Goal: Information Seeking & Learning: Learn about a topic

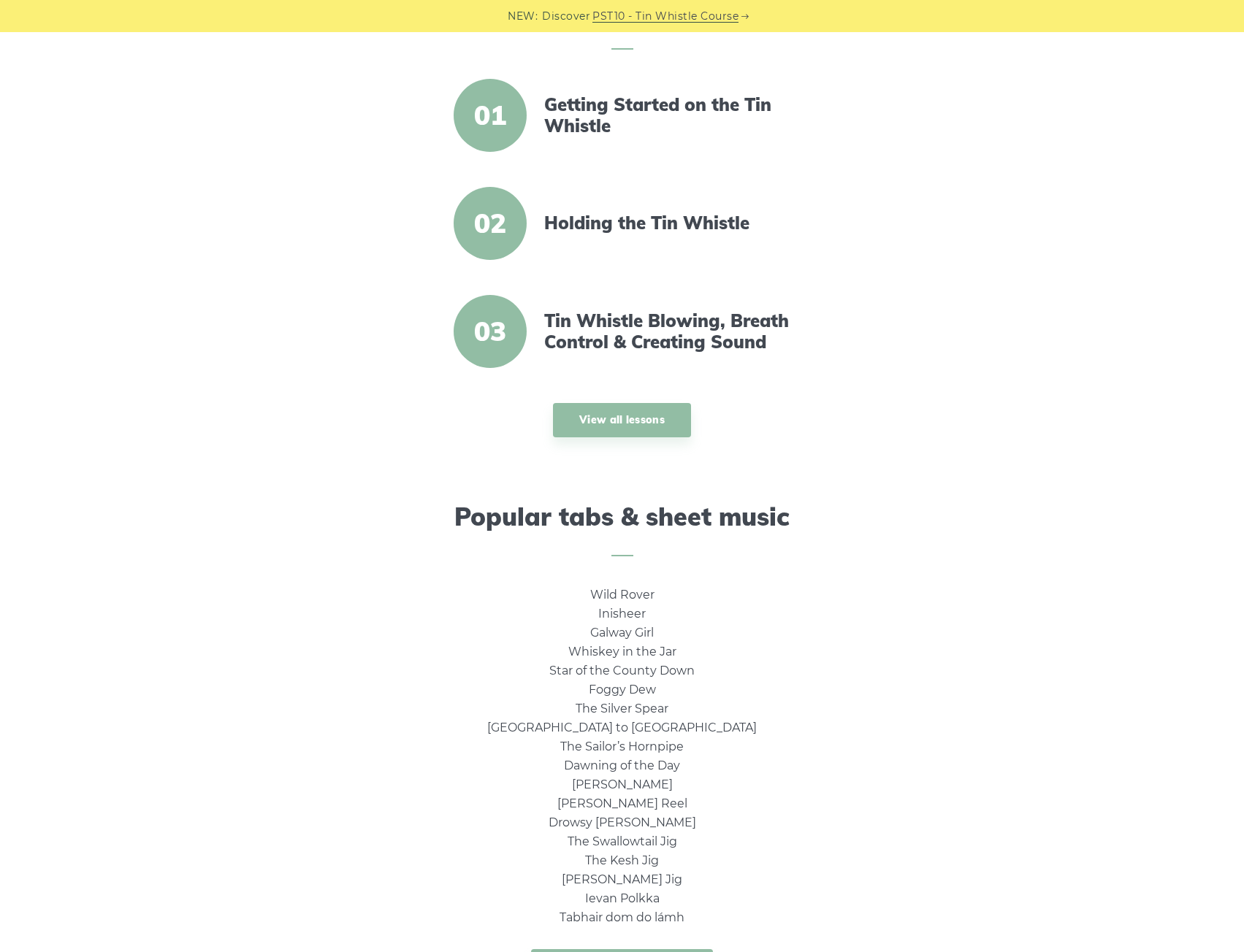
scroll to position [731, 0]
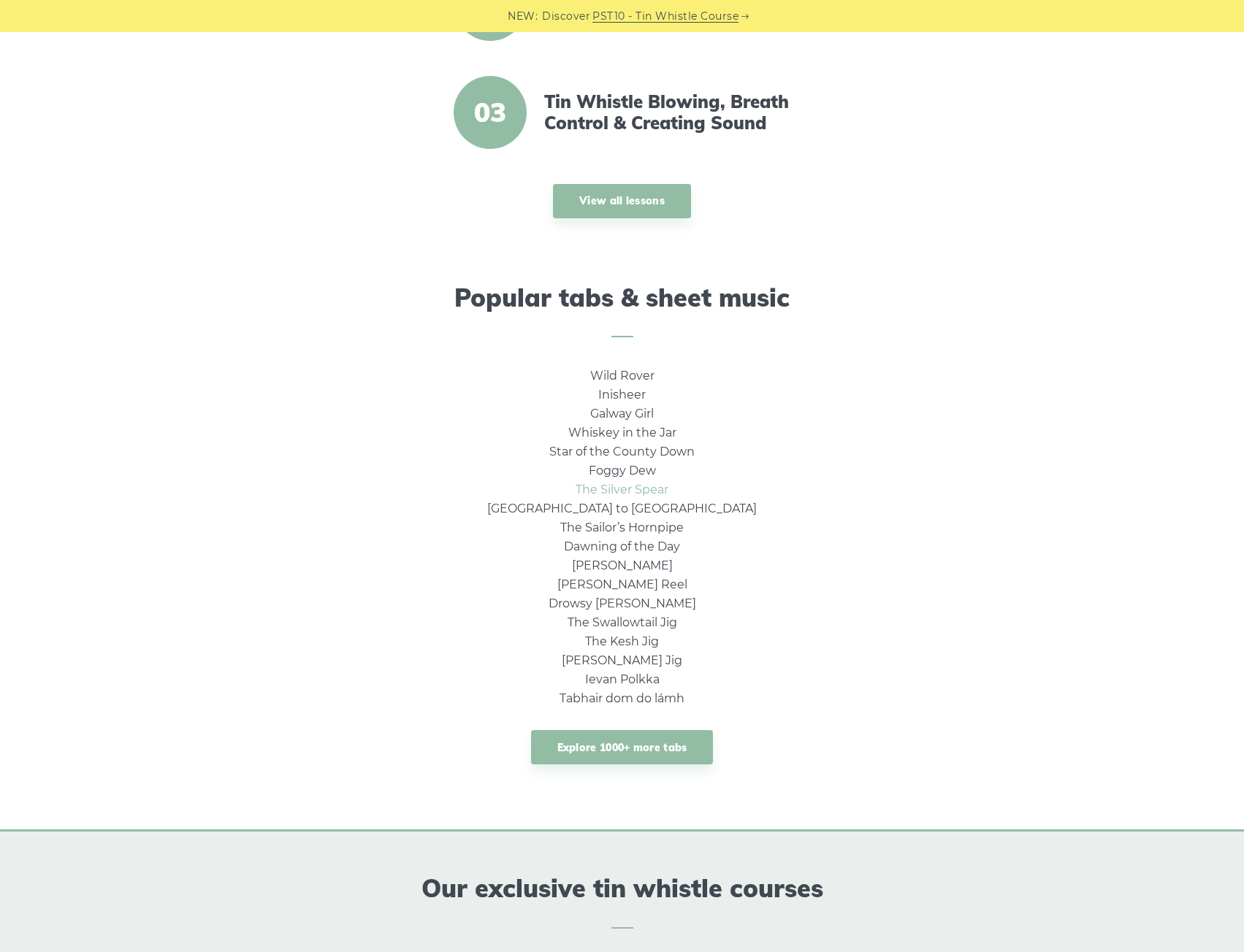
click at [609, 486] on link "The Silver Spear" at bounding box center [622, 490] width 93 height 14
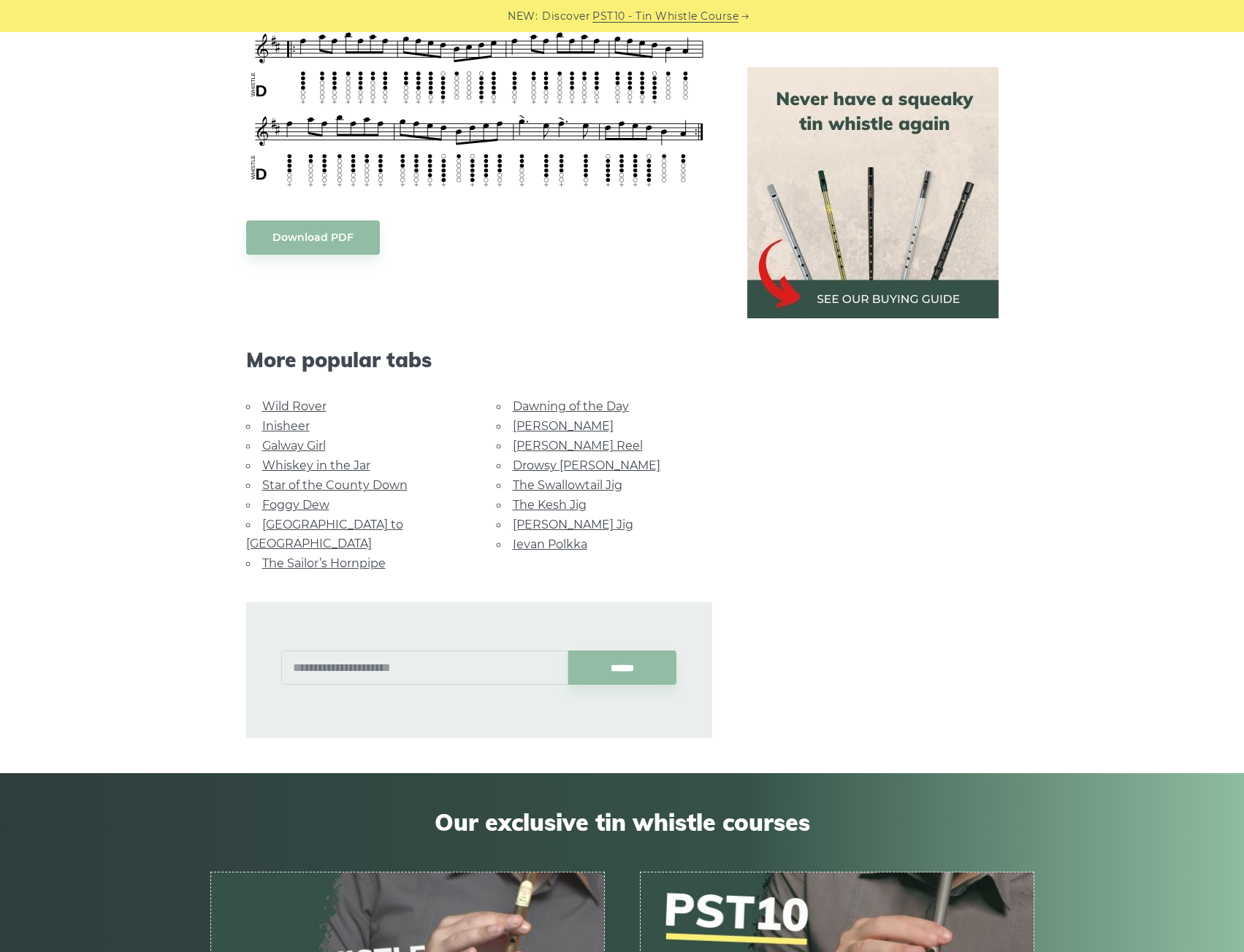
scroll to position [365, 0]
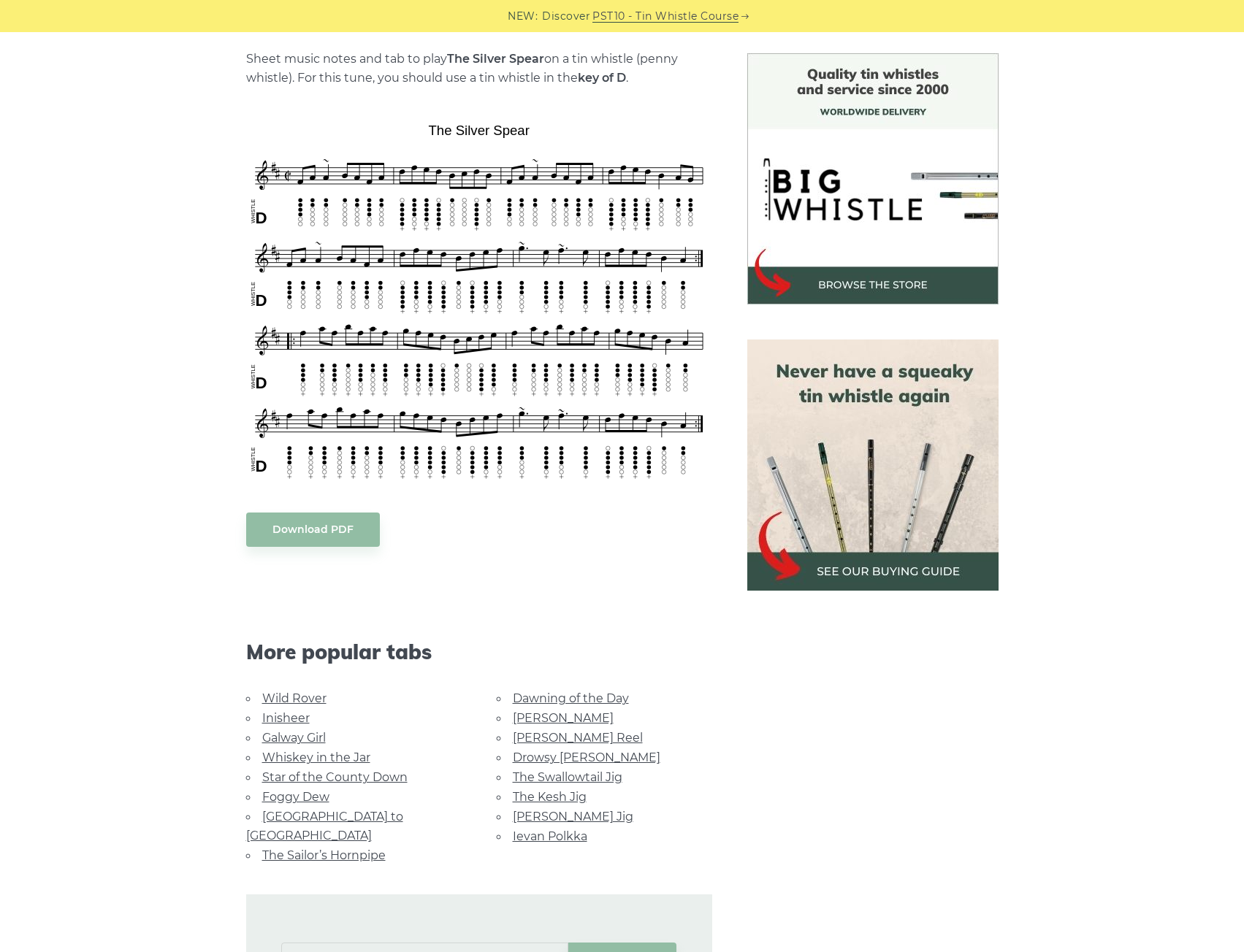
click at [800, 451] on img at bounding box center [873, 465] width 252 height 252
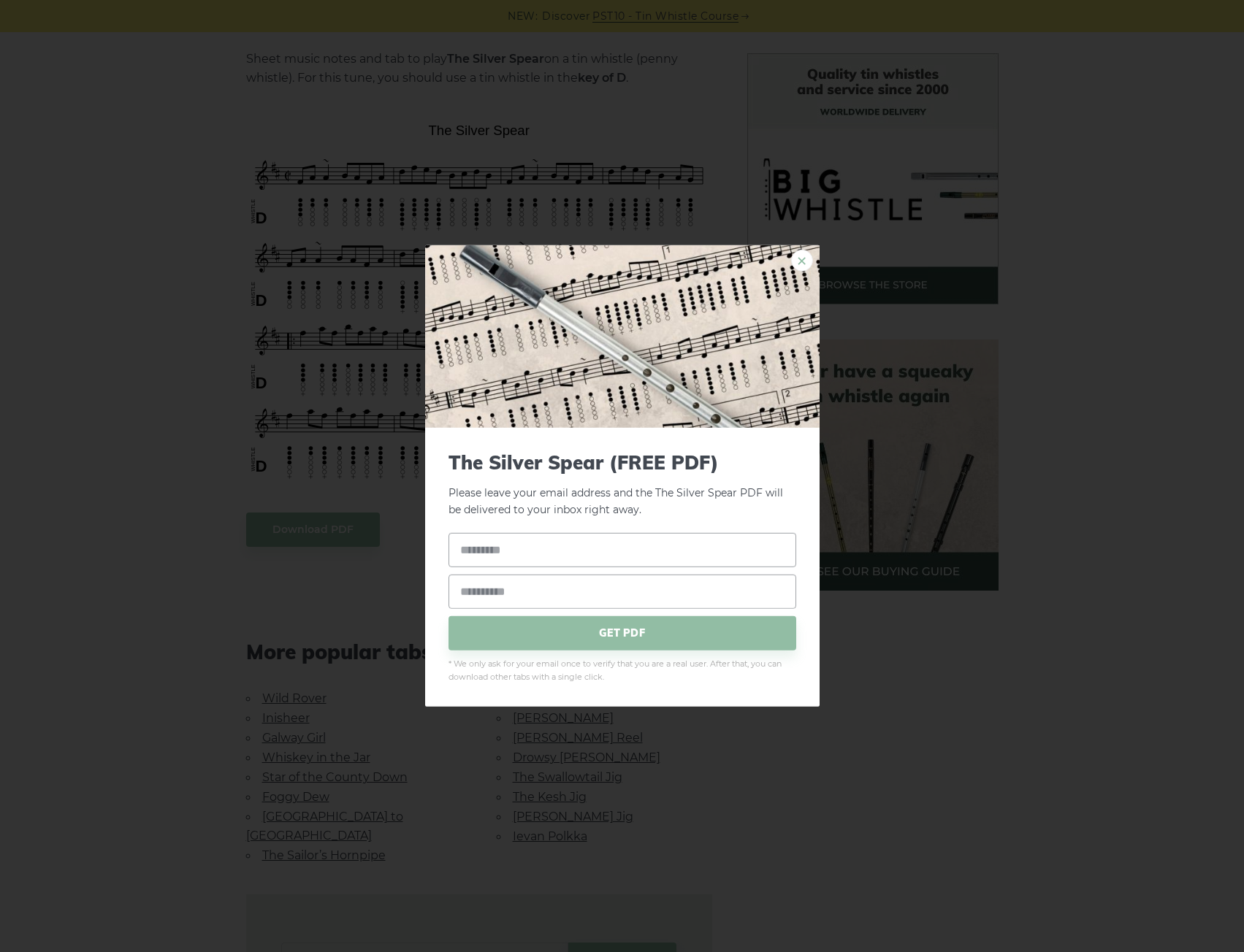
click at [807, 255] on link "×" at bounding box center [802, 261] width 22 height 22
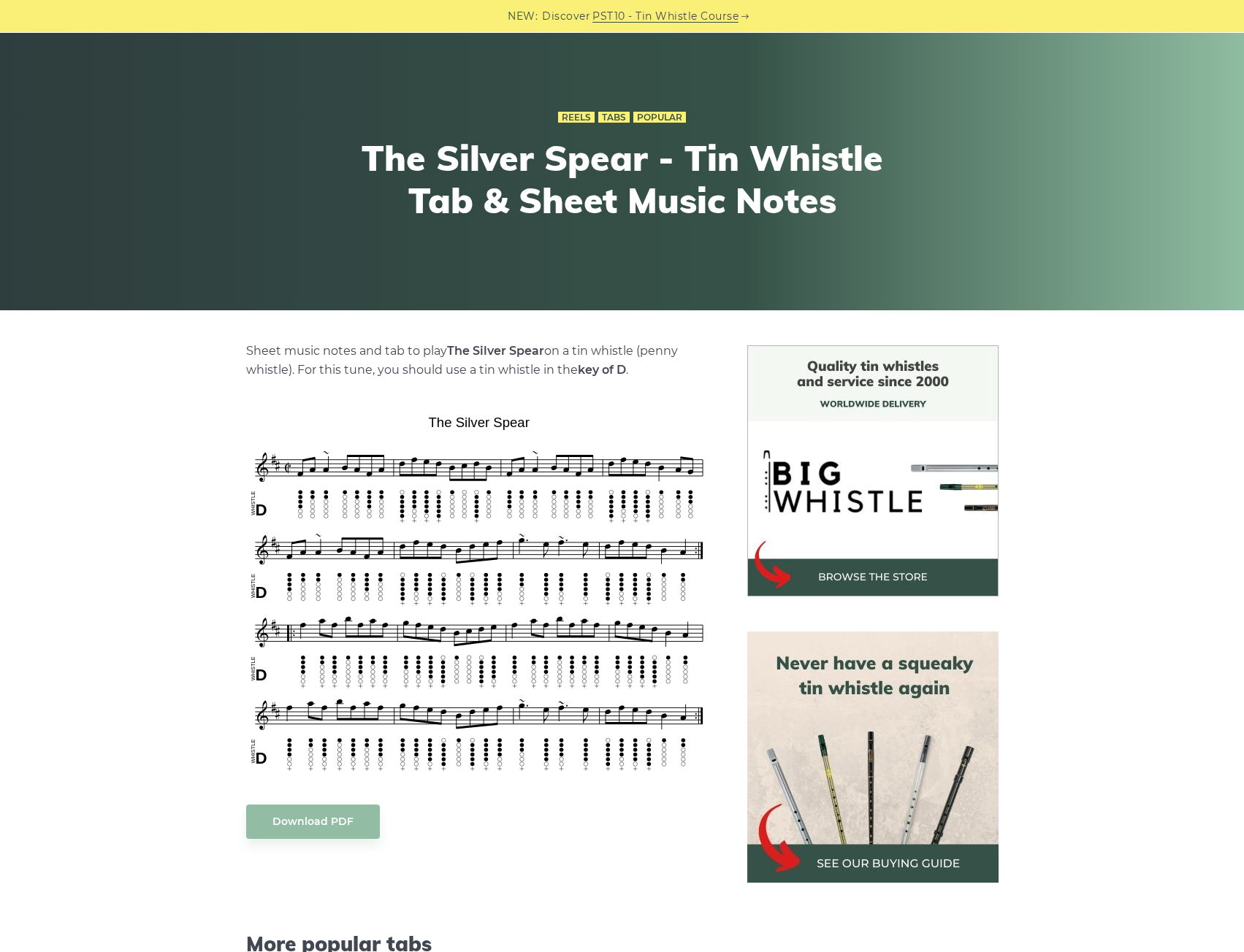
scroll to position [0, 0]
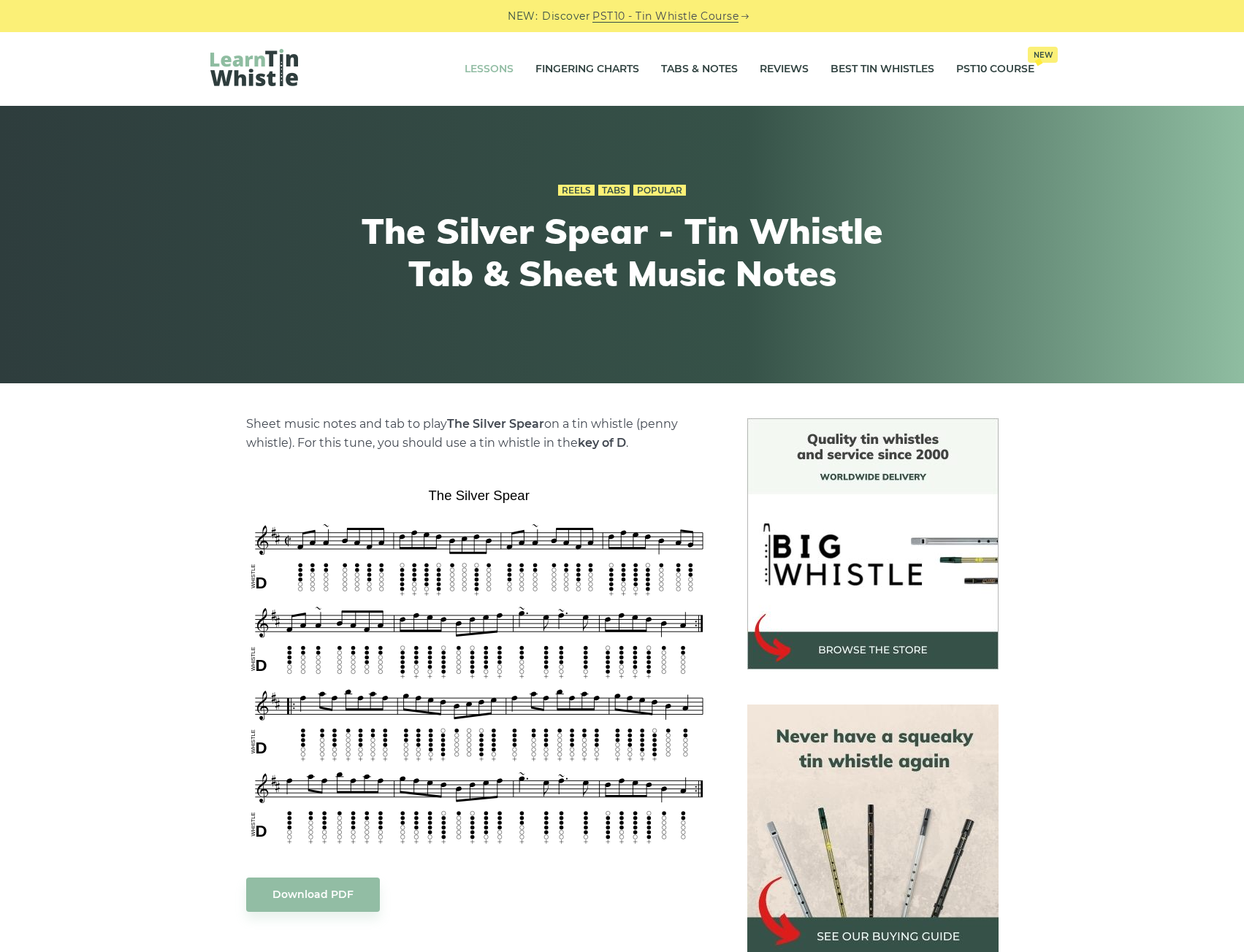
click at [470, 72] on link "Lessons" at bounding box center [489, 69] width 49 height 36
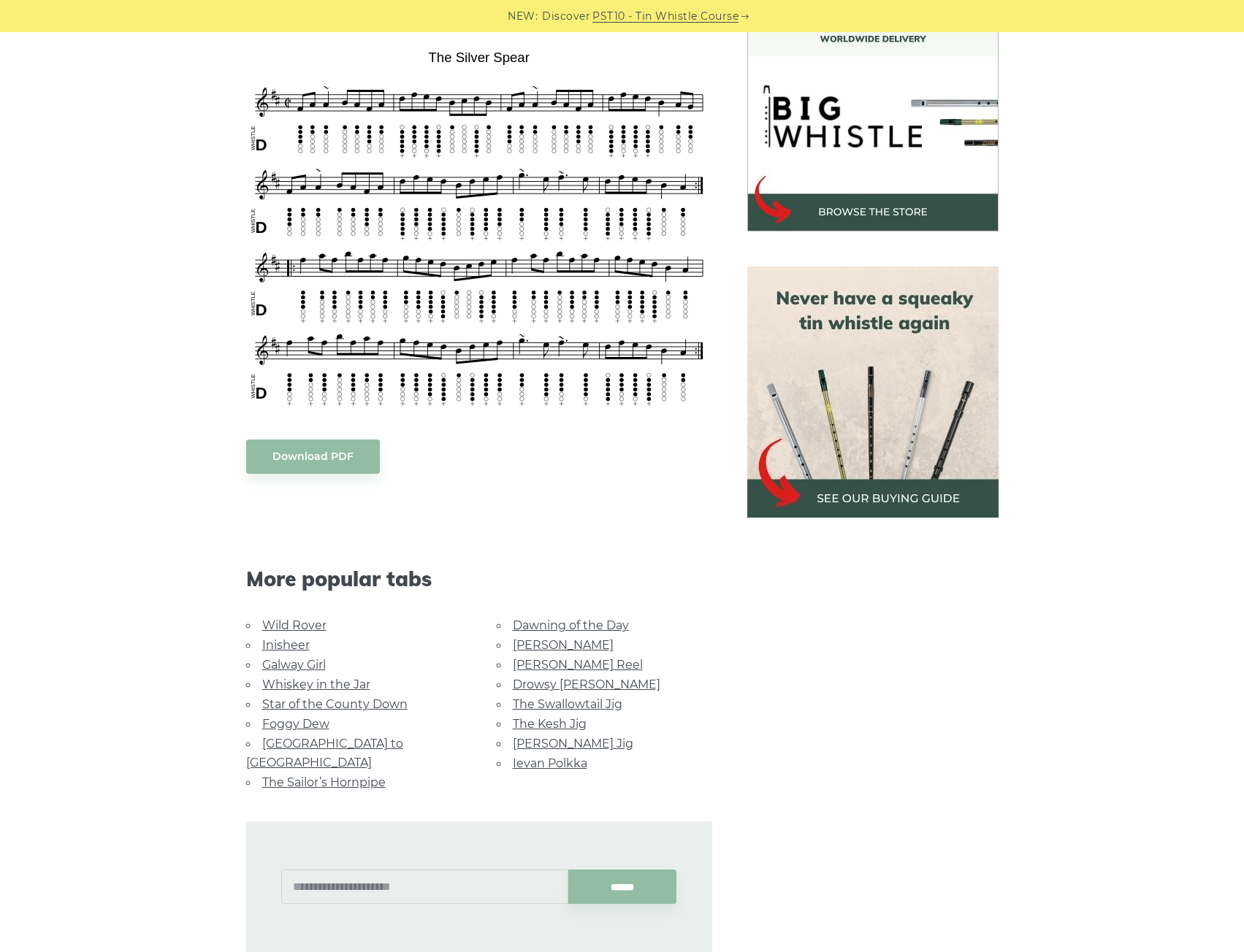
scroll to position [146, 0]
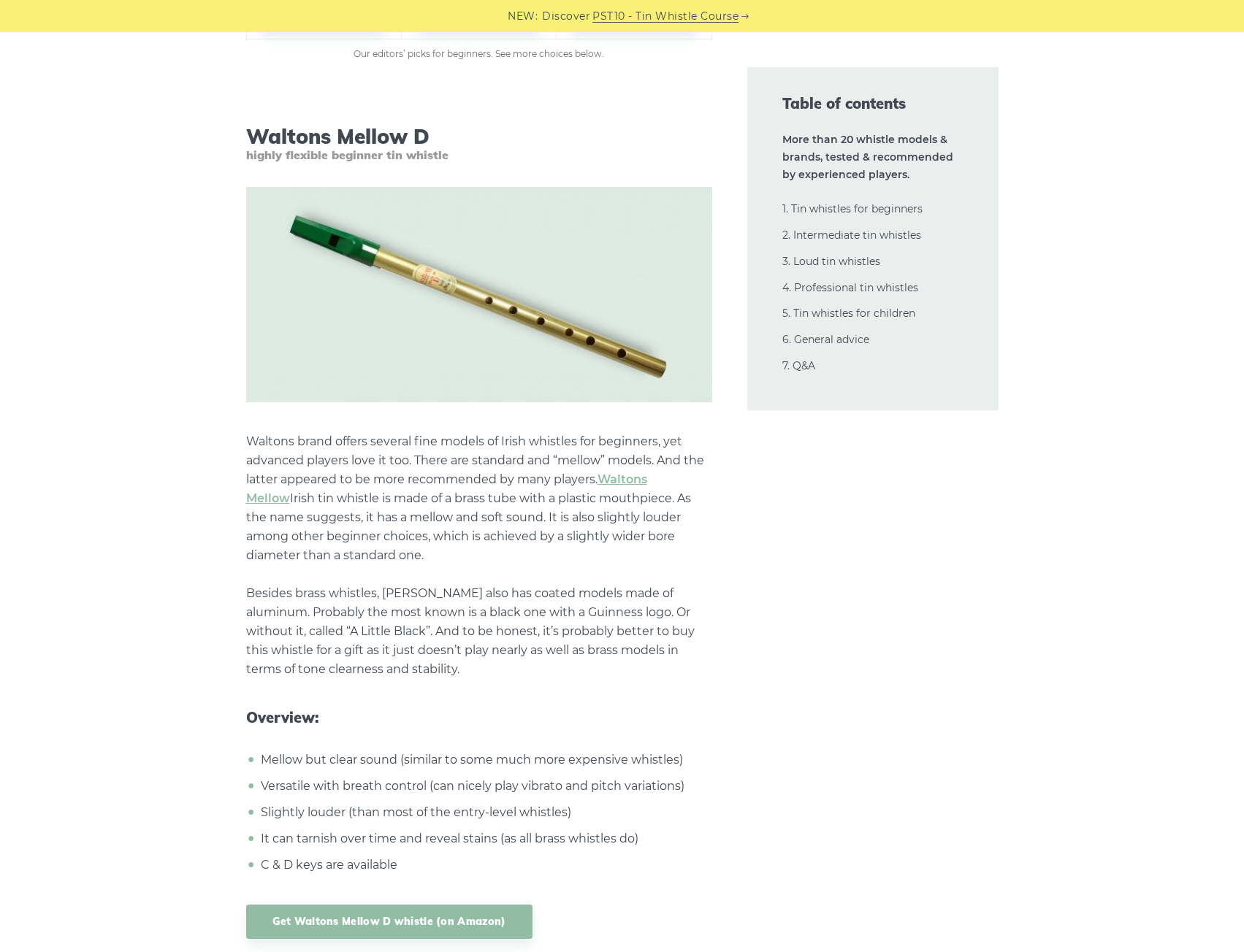
scroll to position [2775, 0]
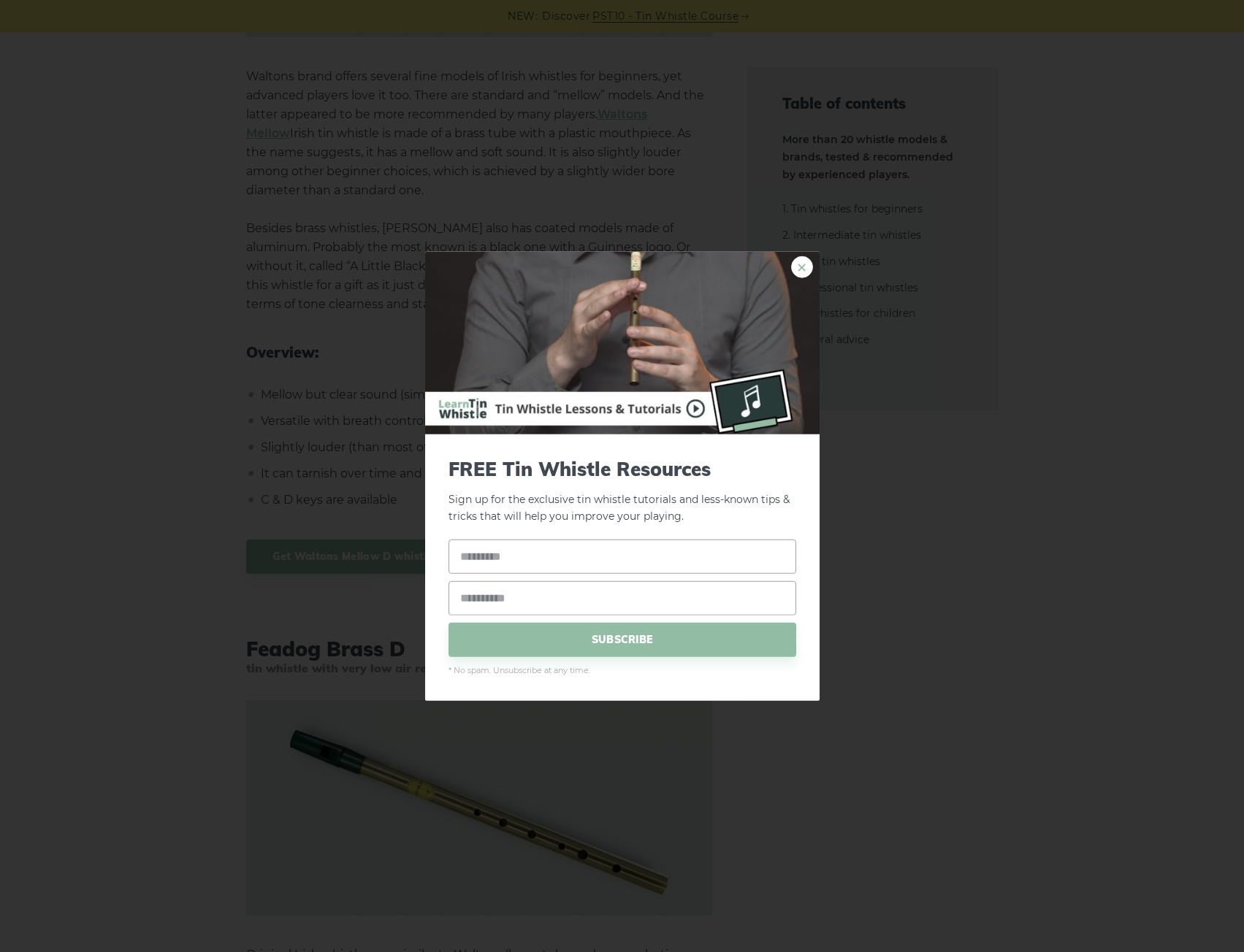
click at [794, 267] on link "×" at bounding box center [802, 267] width 22 height 22
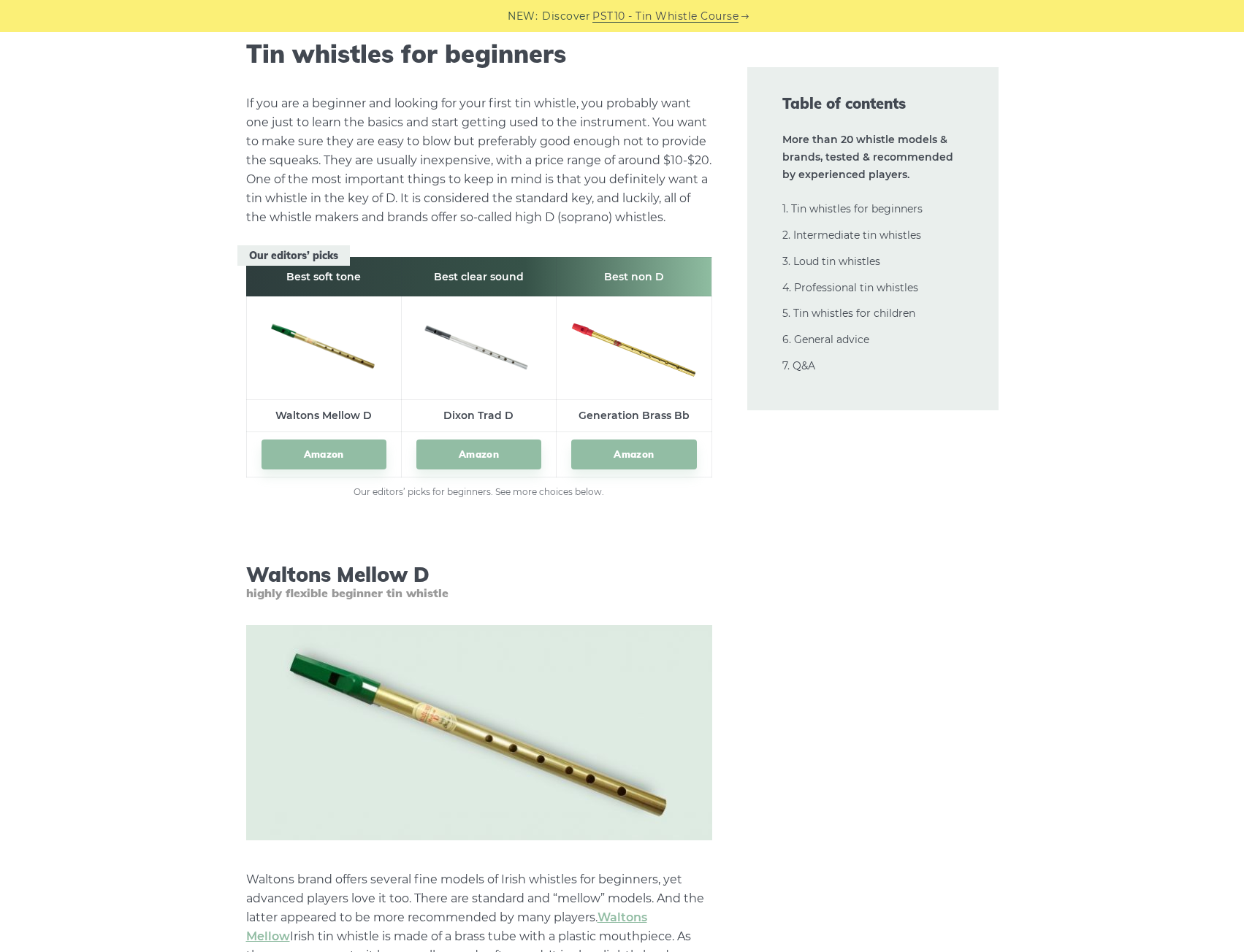
scroll to position [2337, 0]
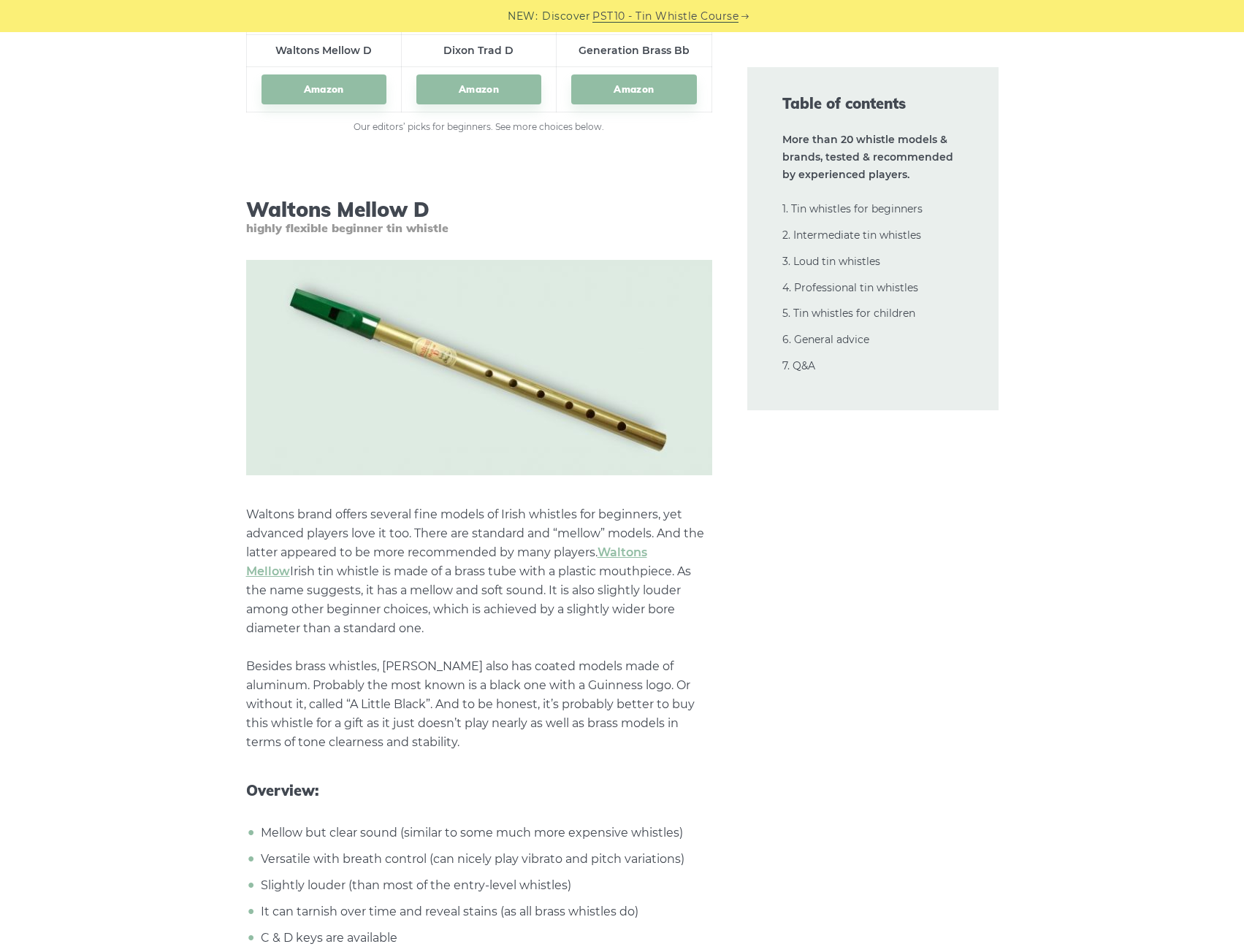
click at [366, 212] on h3 "Waltons Mellow D highly flexible beginner tin whistle" at bounding box center [479, 216] width 466 height 38
copy h3 "Waltons Mellow D"
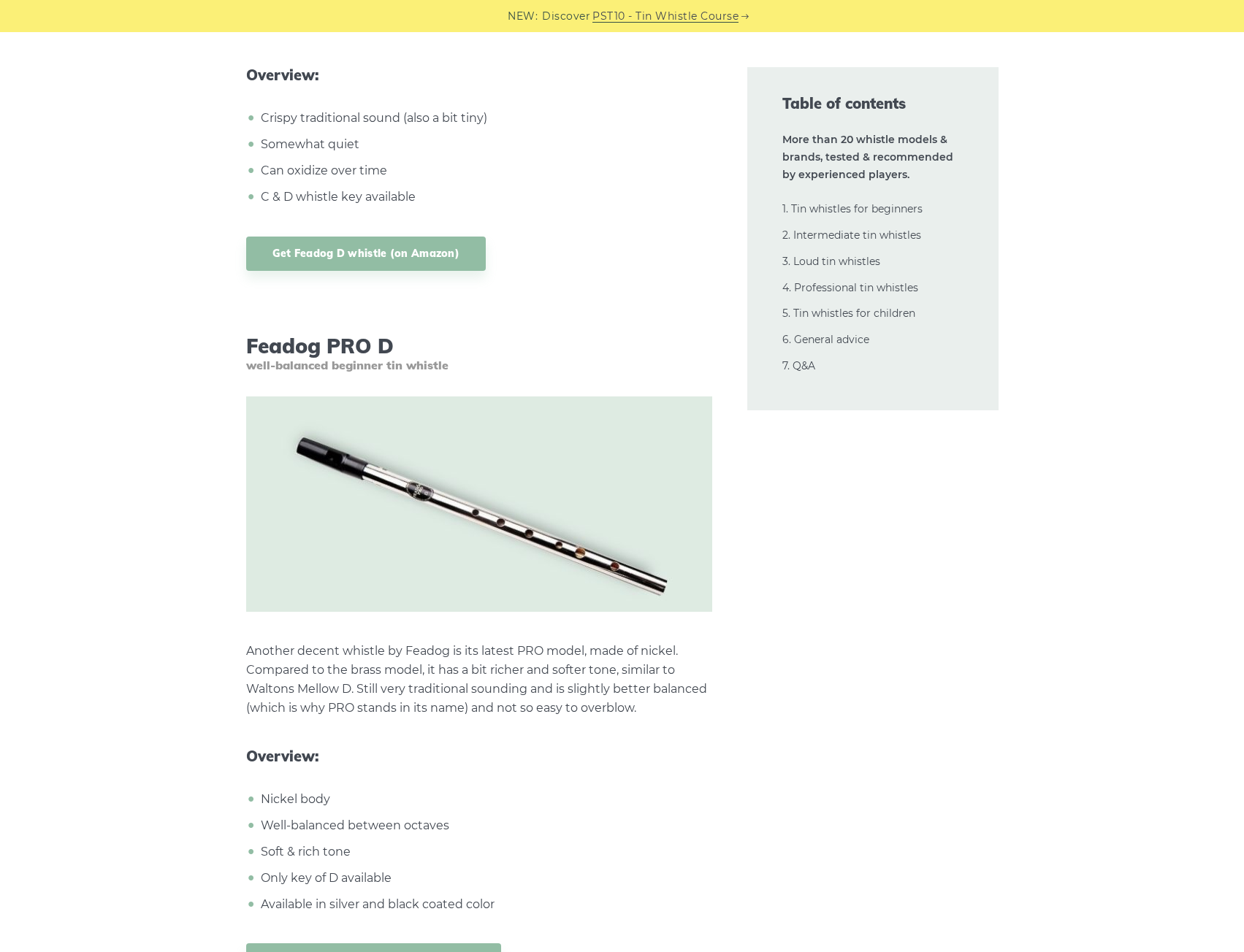
scroll to position [4017, 0]
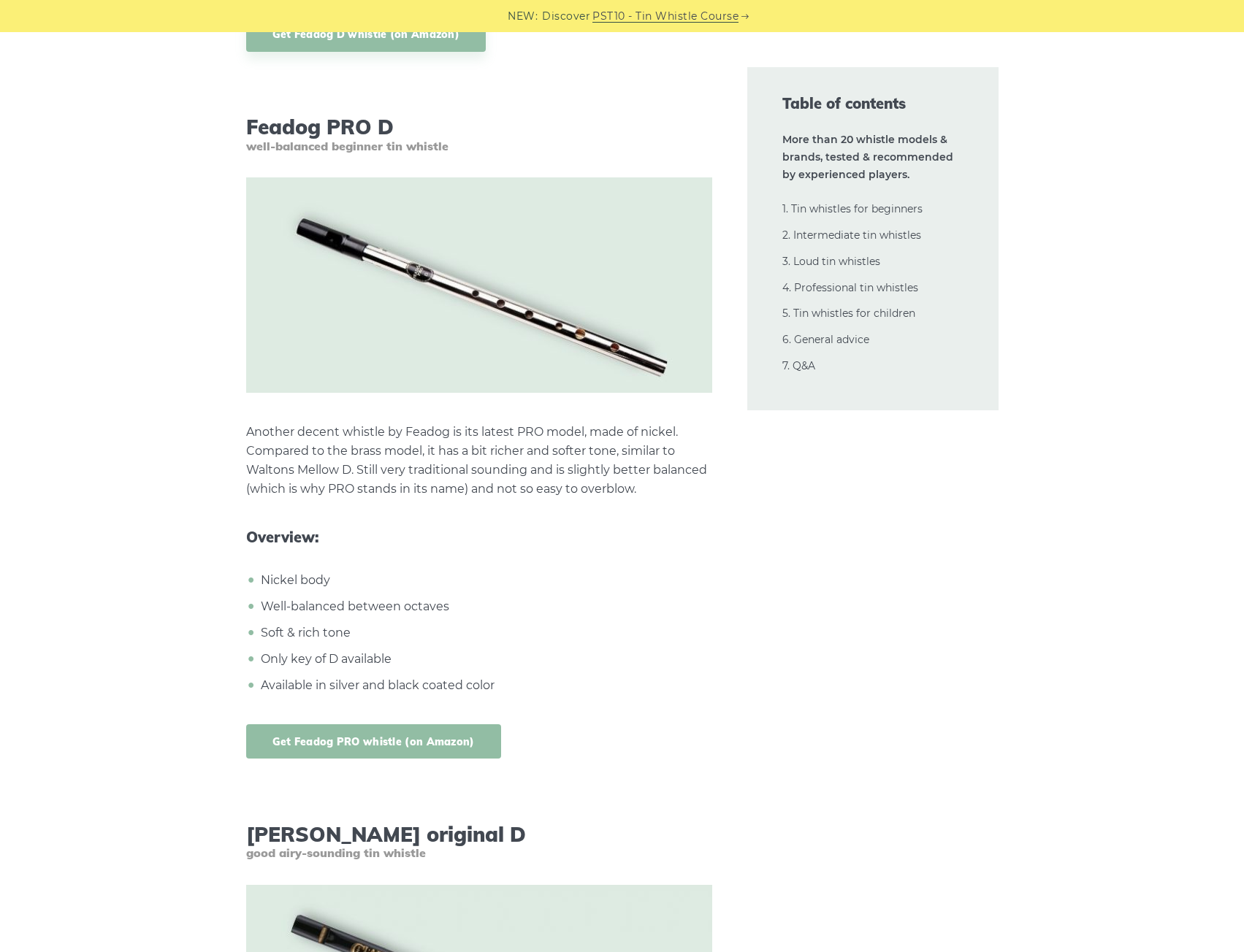
click at [371, 732] on link "Get Feadog PRO whistle (on Amazon)" at bounding box center [374, 742] width 255 height 35
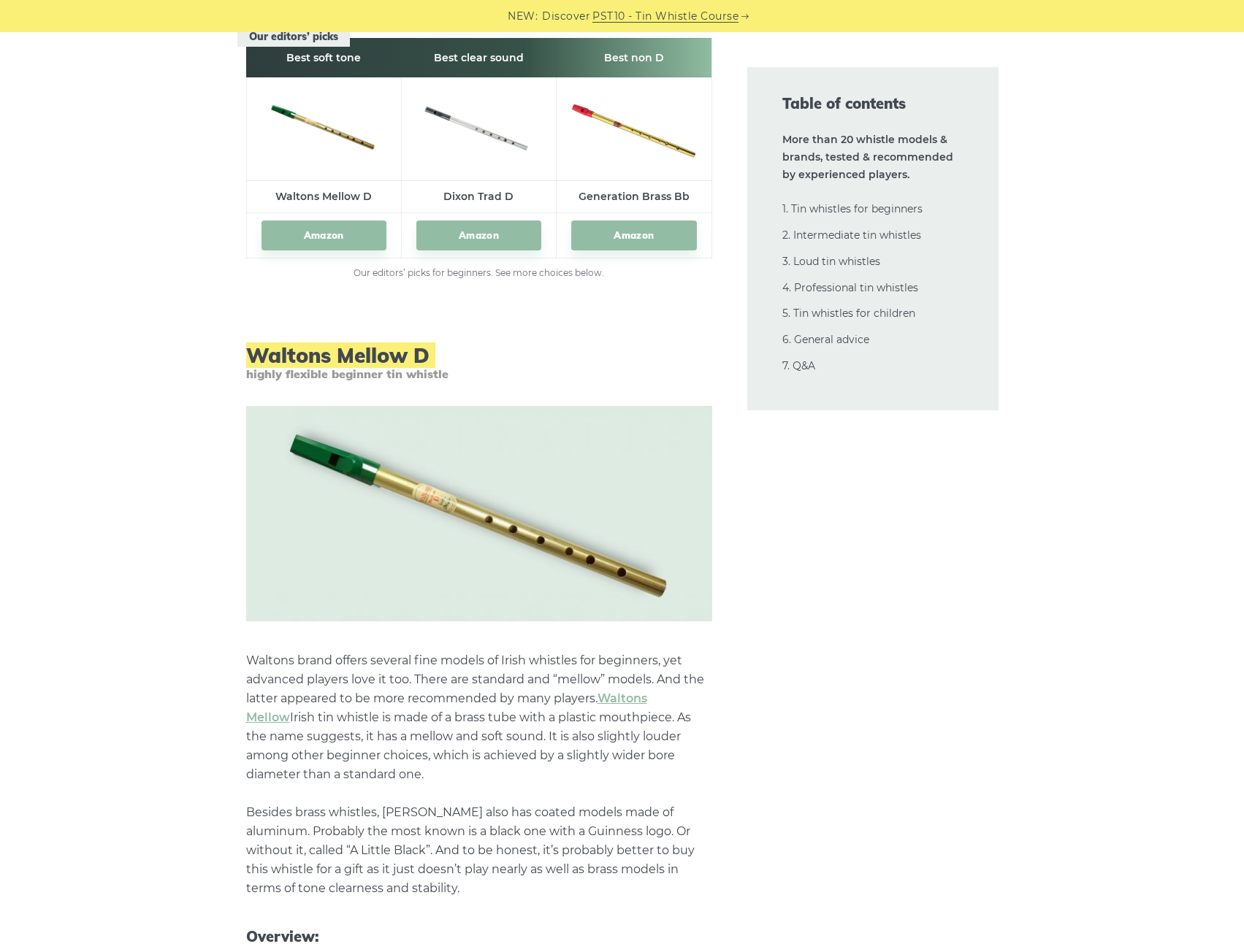
scroll to position [2118, 0]
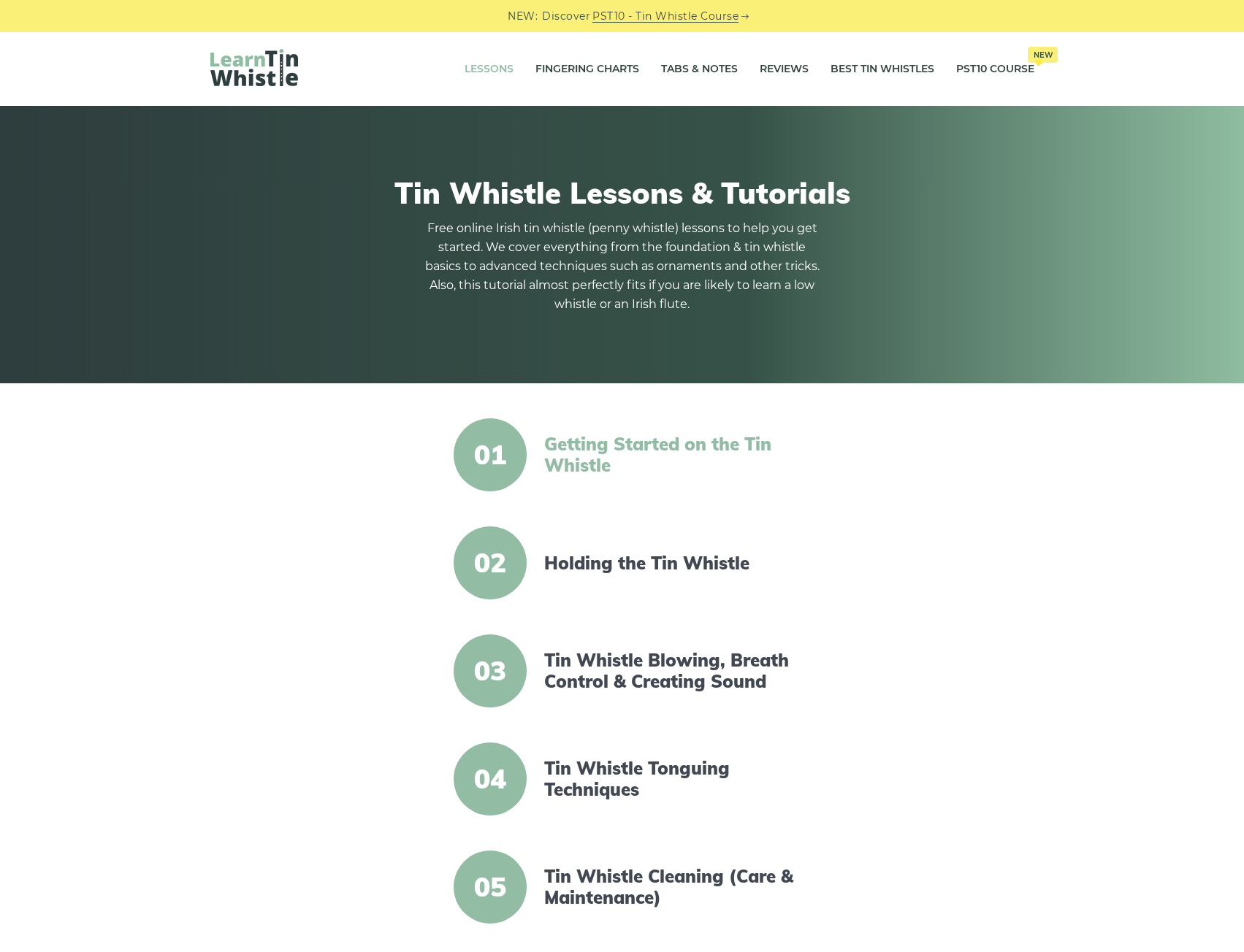
click at [579, 462] on link "Getting Started on the Tin Whistle" at bounding box center [670, 455] width 252 height 42
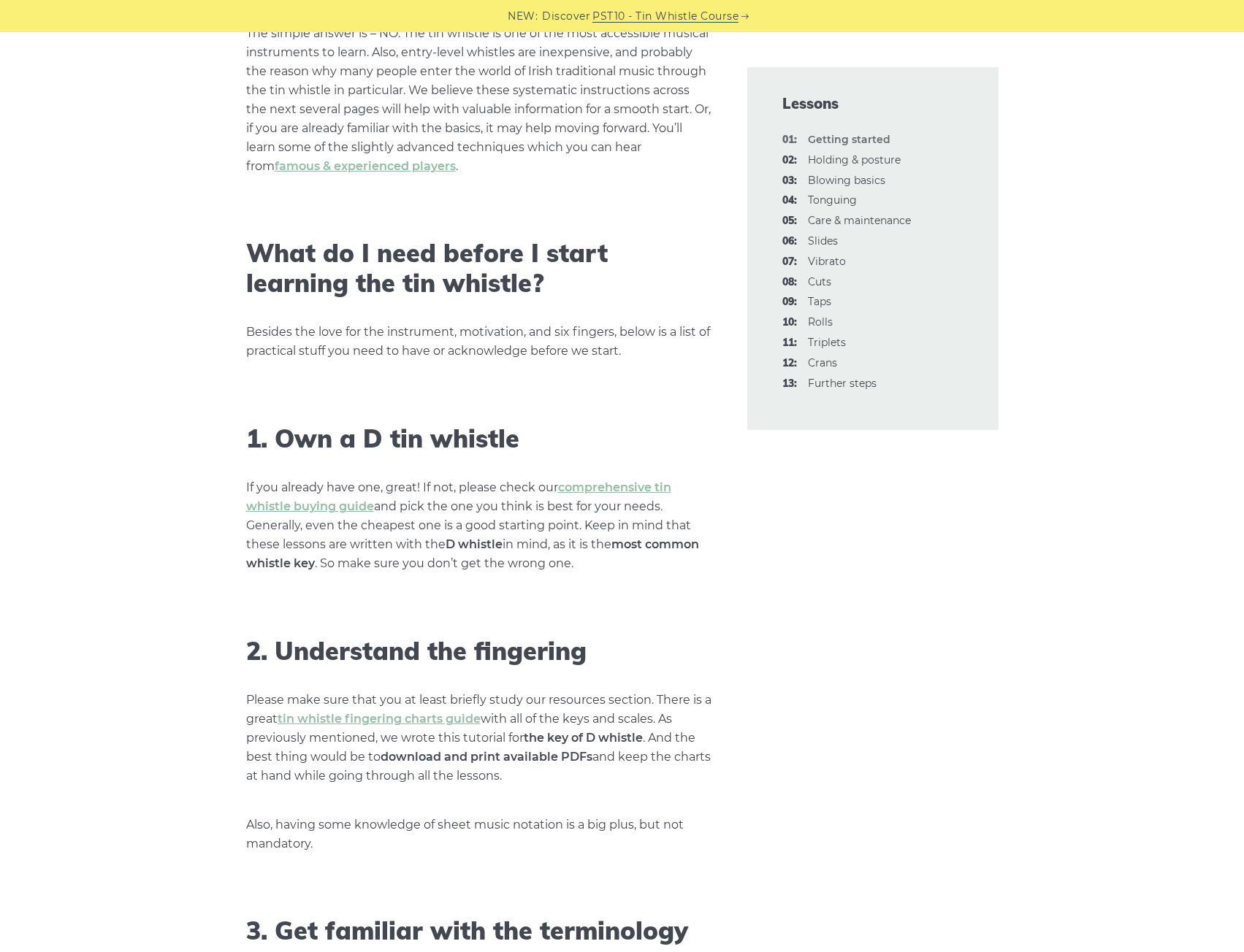
scroll to position [804, 0]
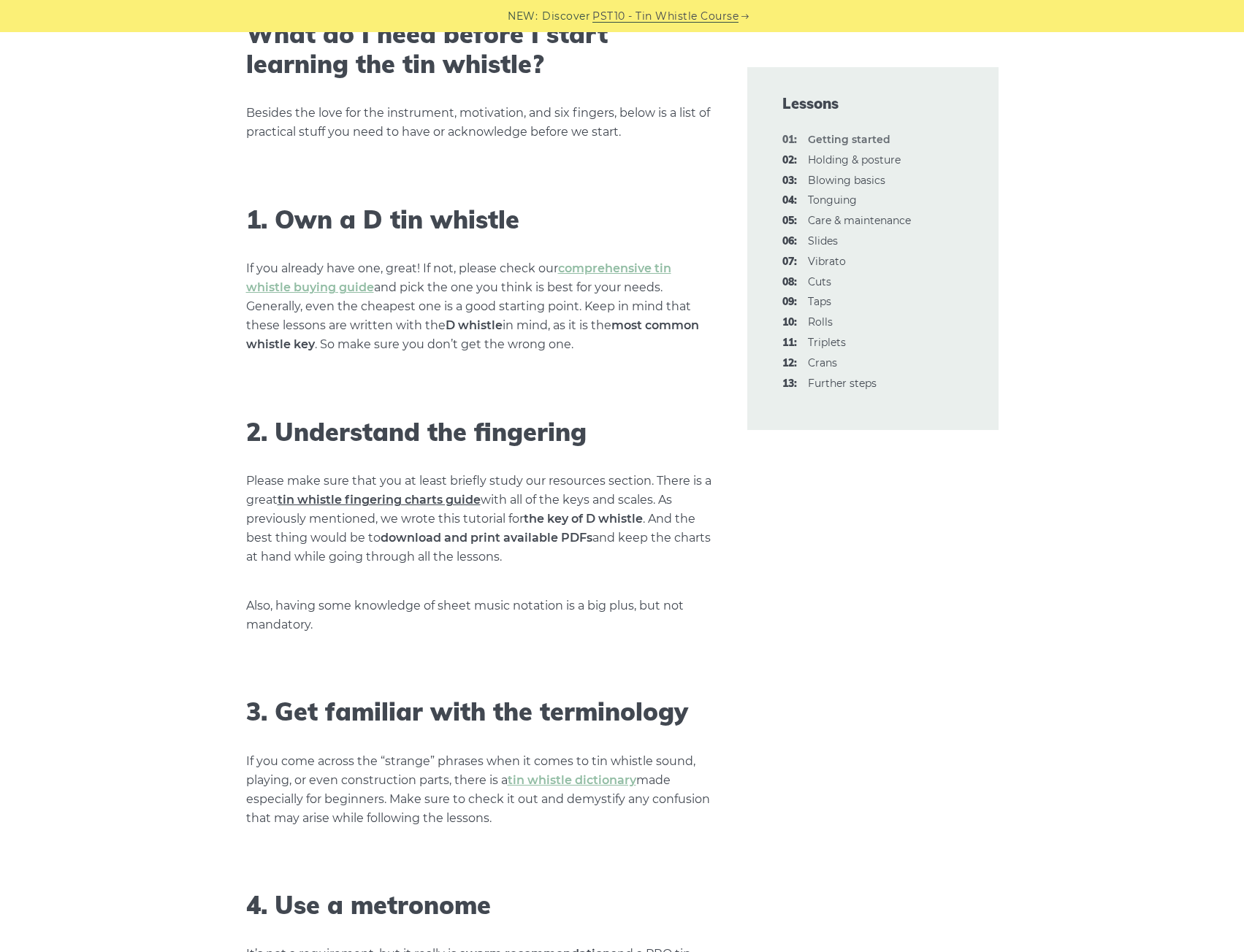
click at [439, 498] on link "tin whistle fingering charts guide" at bounding box center [379, 500] width 203 height 14
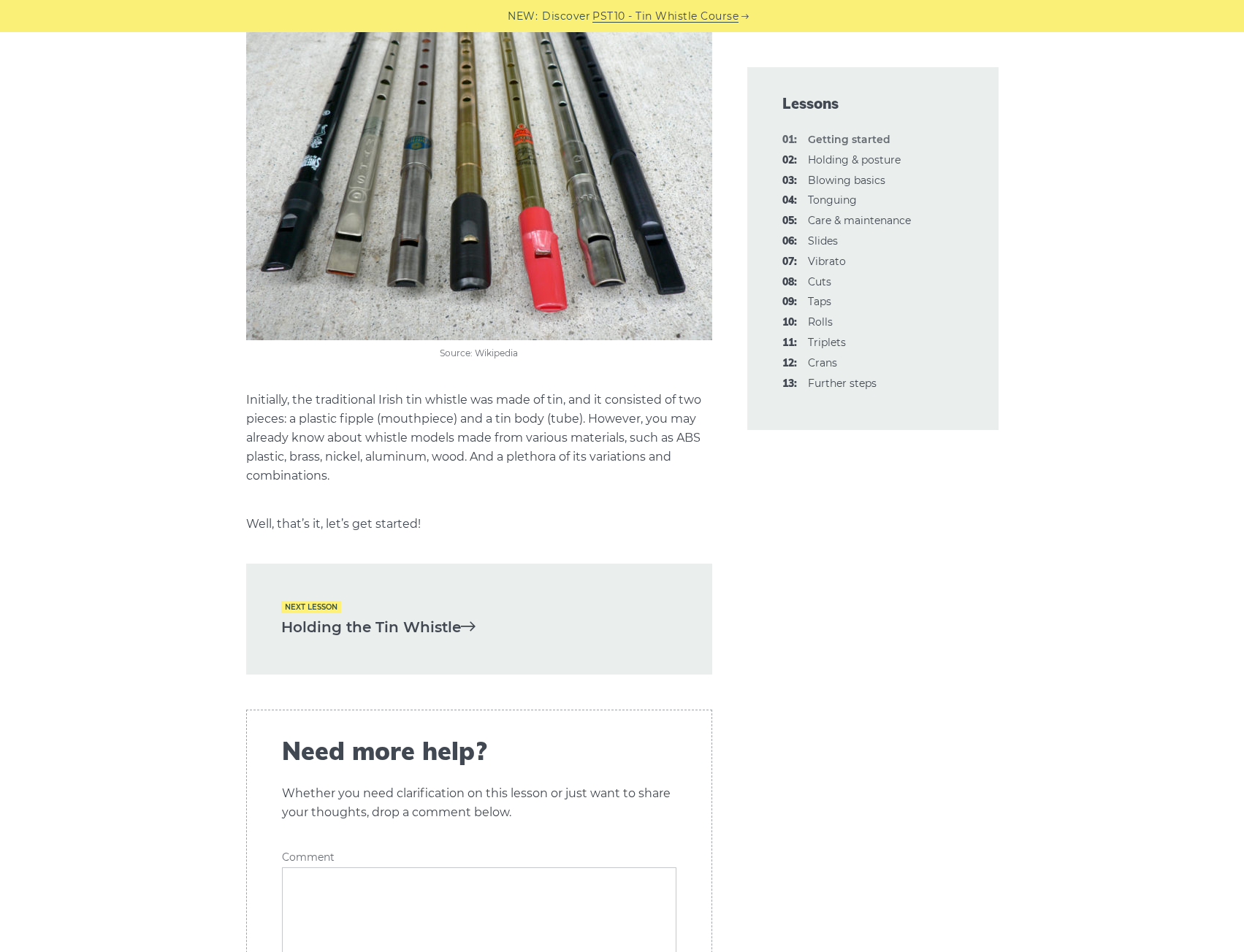
scroll to position [2848, 0]
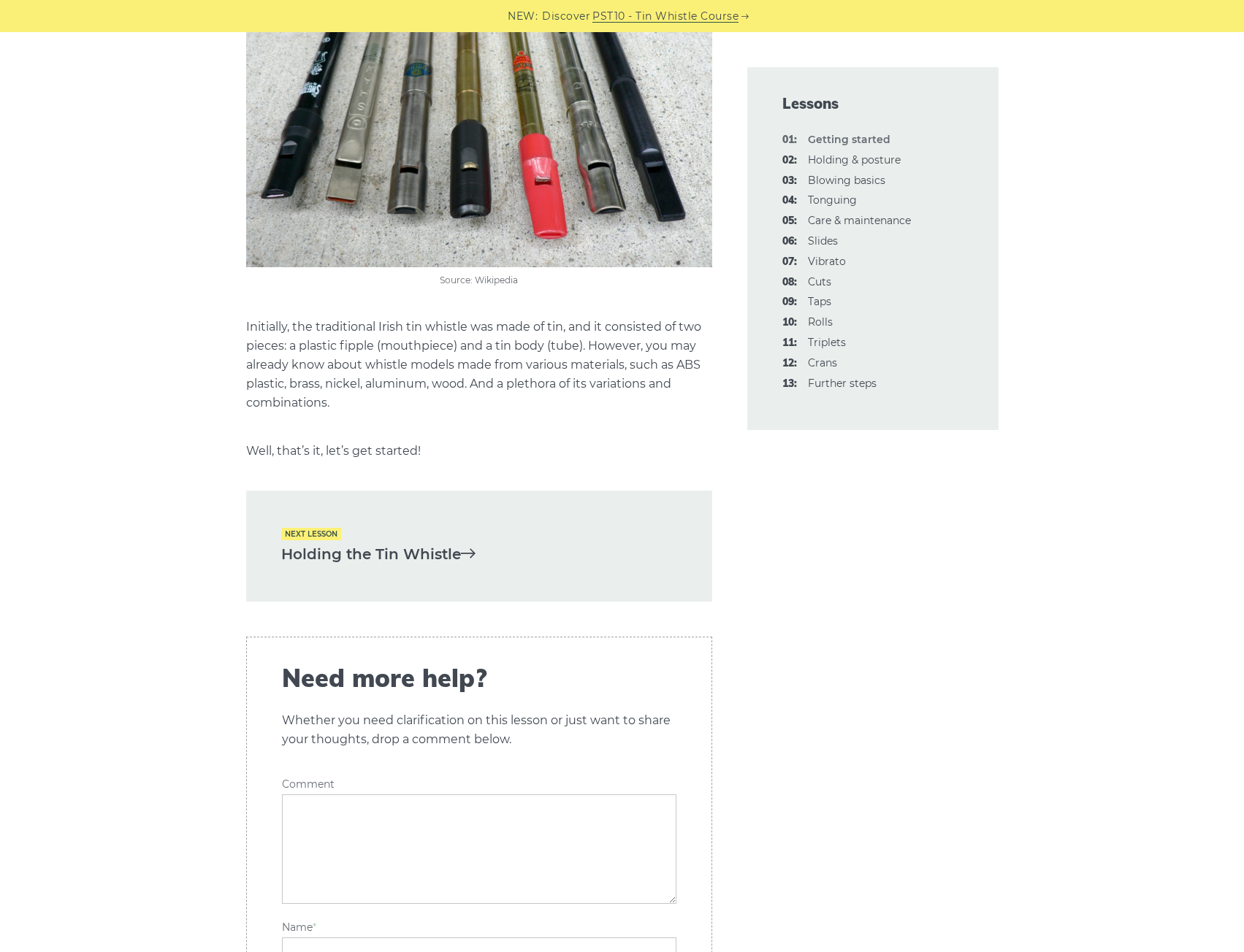
click at [420, 542] on link "Holding the Tin Whistle" at bounding box center [479, 554] width 396 height 24
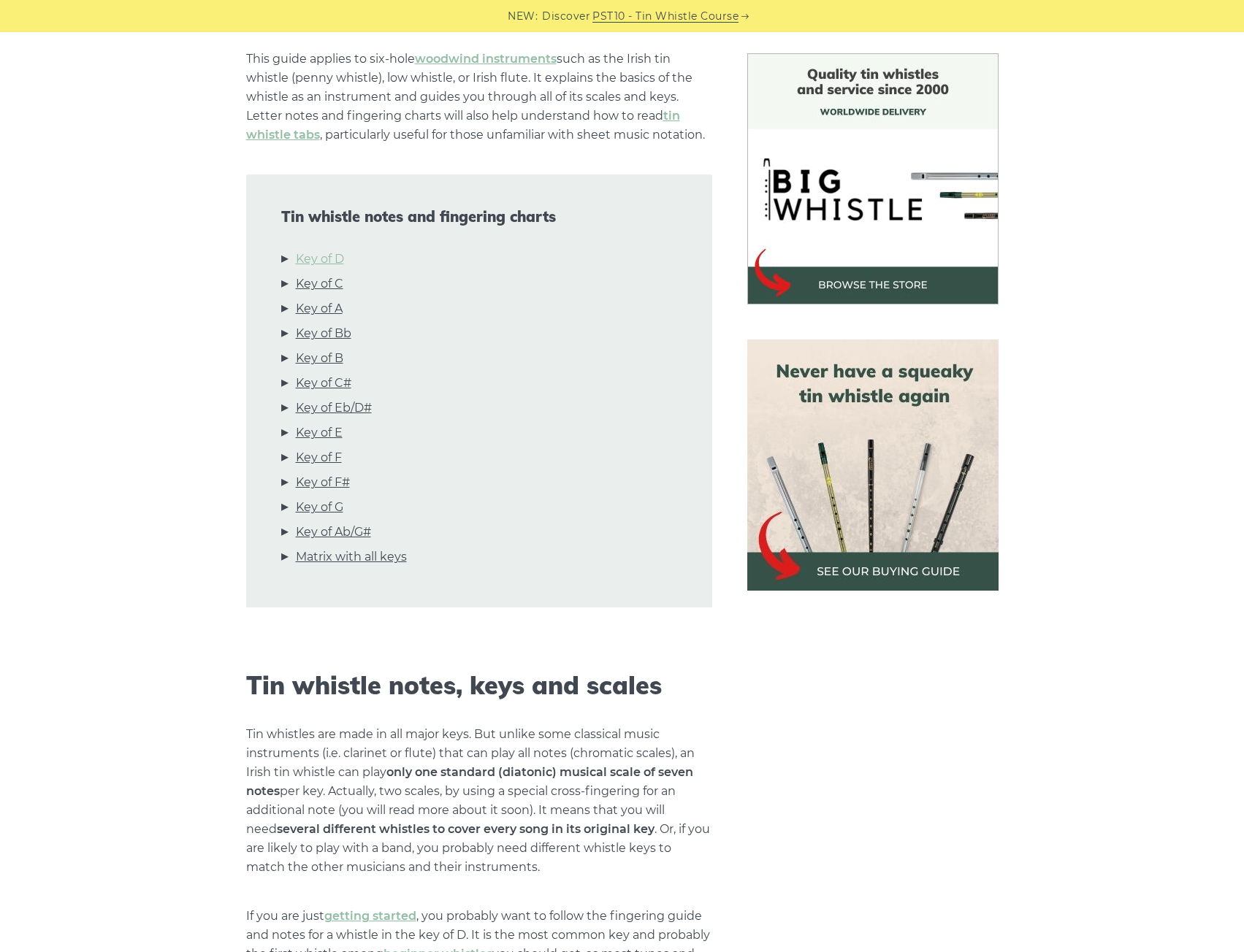
click at [321, 265] on link "Key of D" at bounding box center [320, 259] width 48 height 19
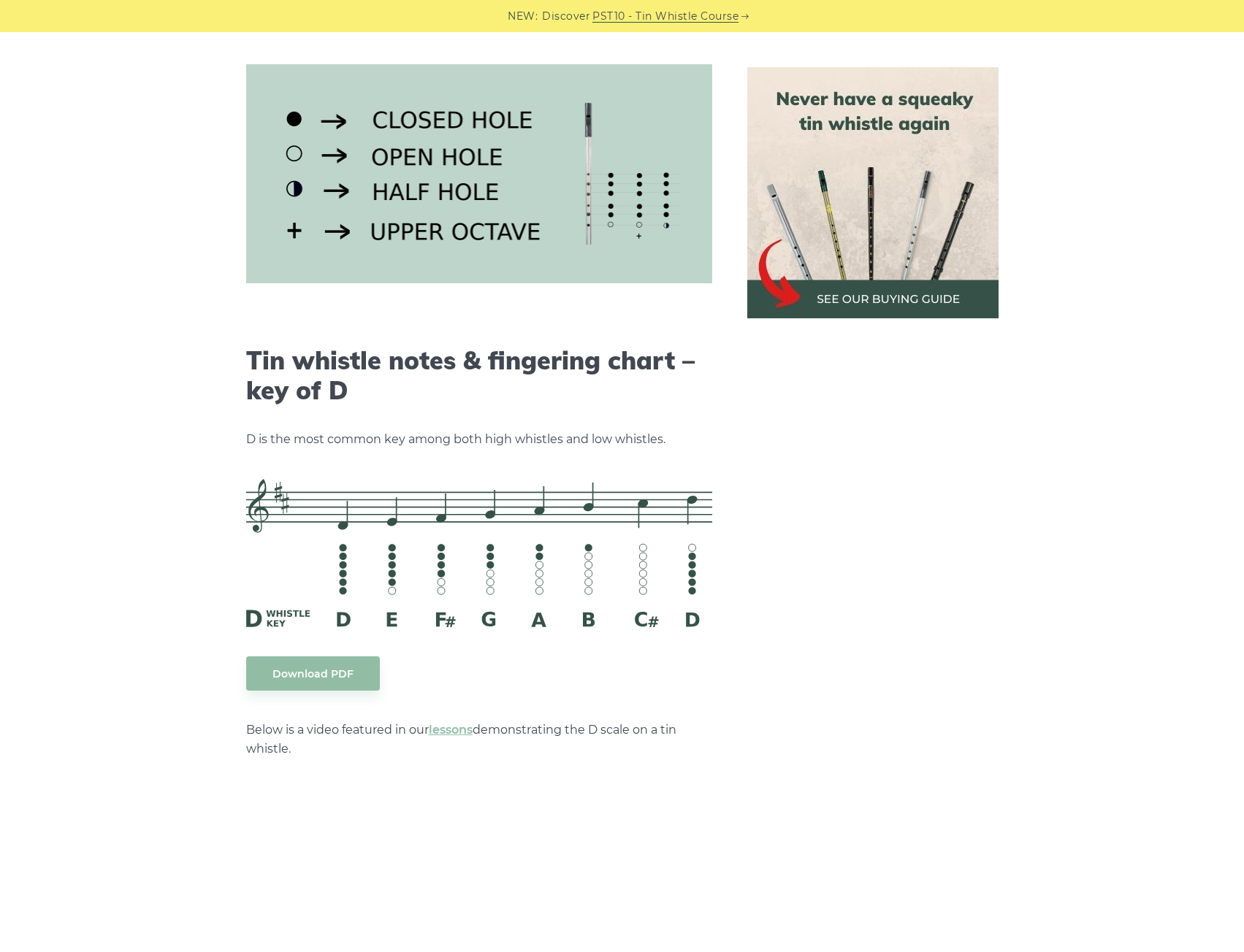
scroll to position [1545, 0]
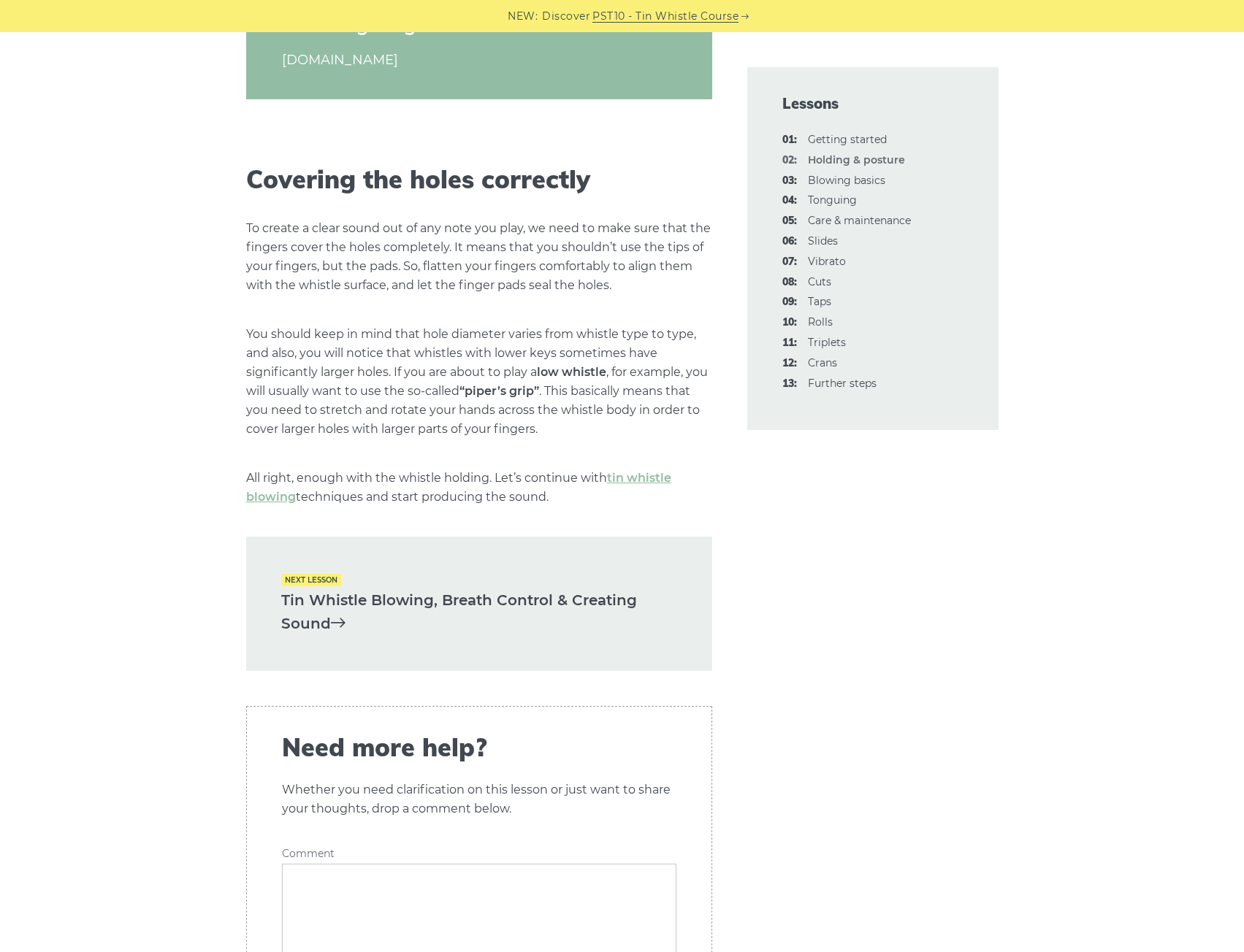
scroll to position [2118, 0]
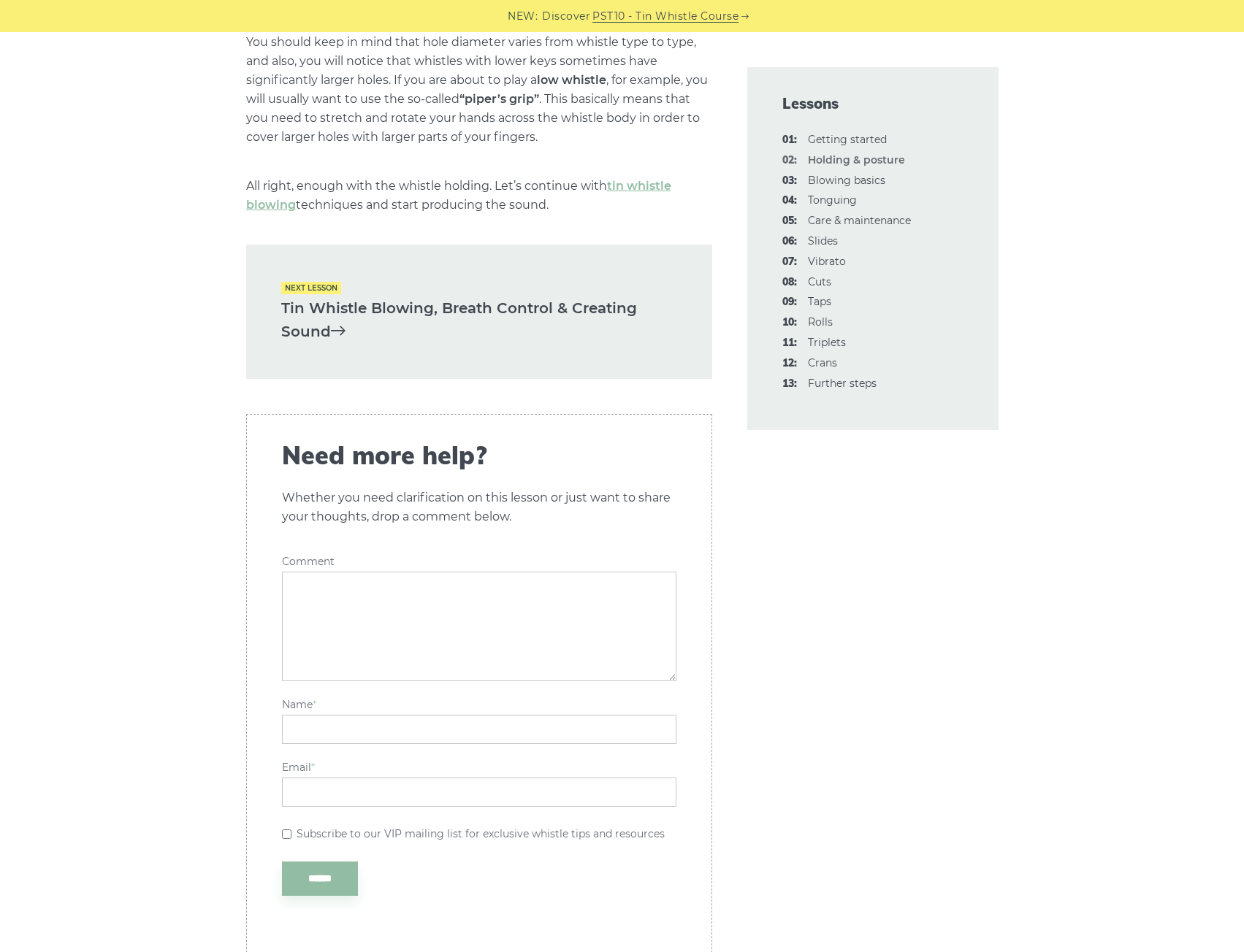
click at [344, 330] on icon at bounding box center [338, 330] width 14 height 14
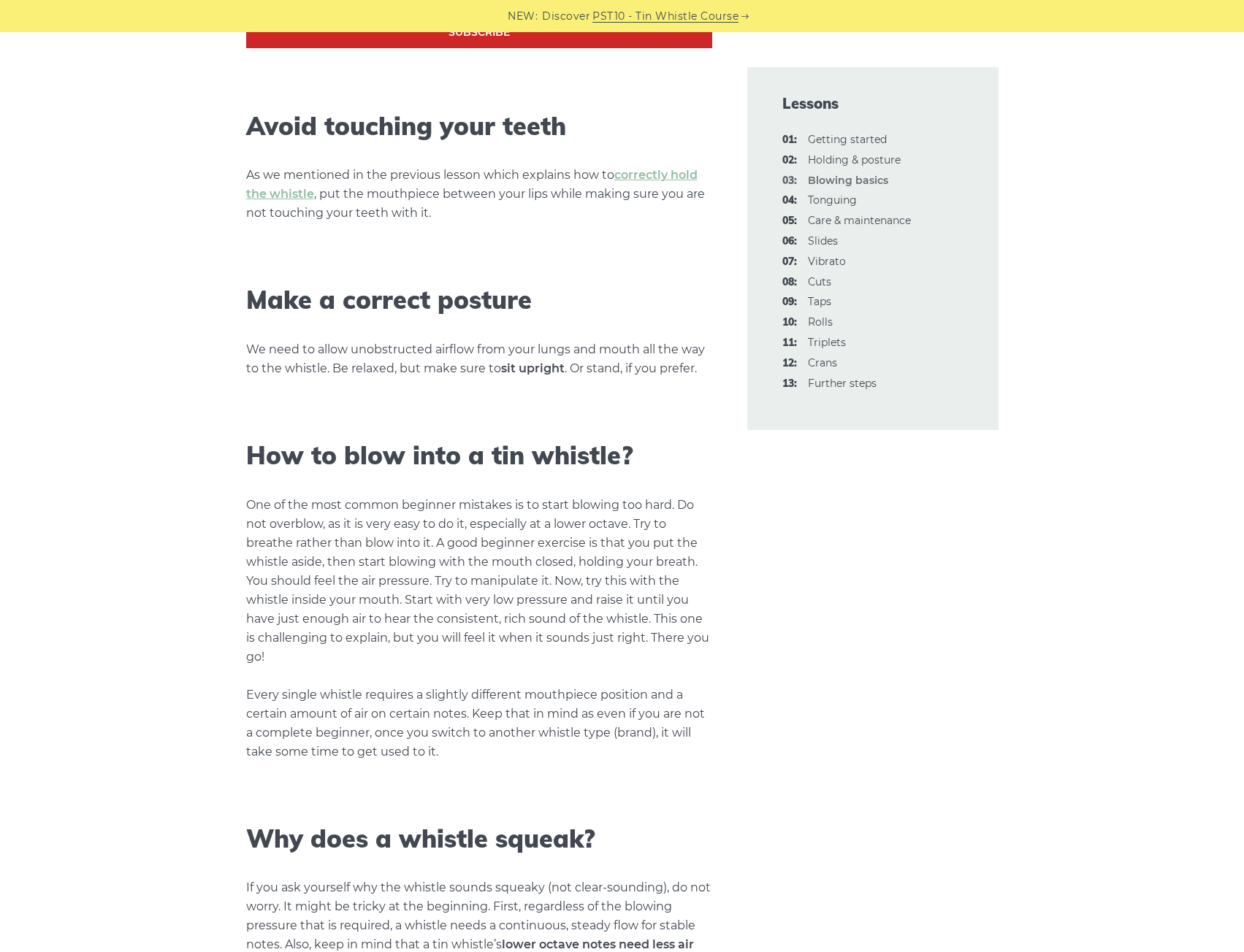
scroll to position [877, 0]
